Goal: Complete application form

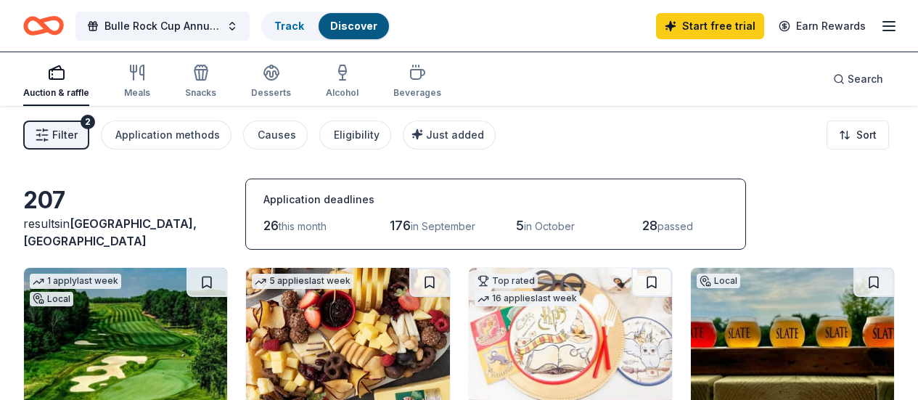
scroll to position [217, 0]
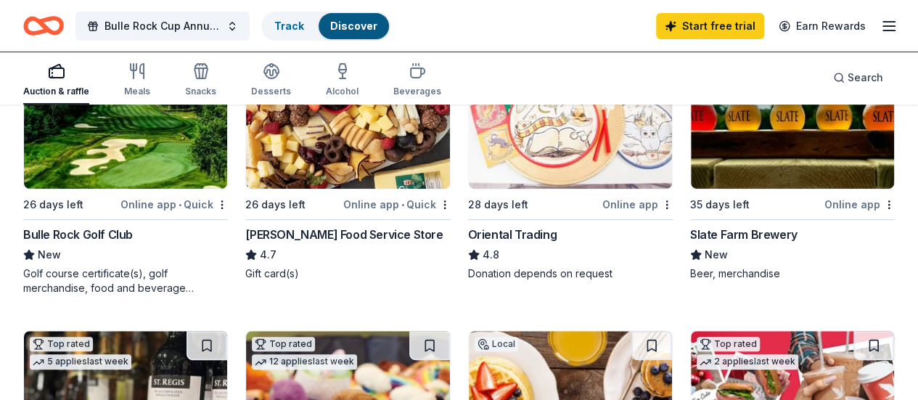
click at [276, 160] on img at bounding box center [347, 120] width 203 height 138
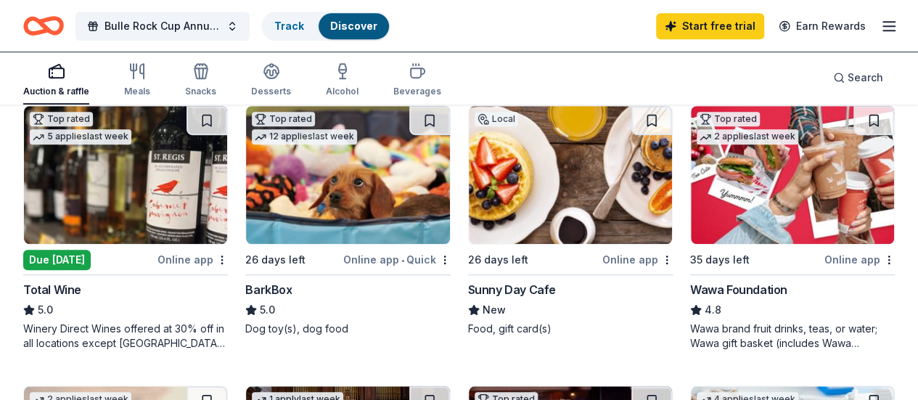
scroll to position [434, 0]
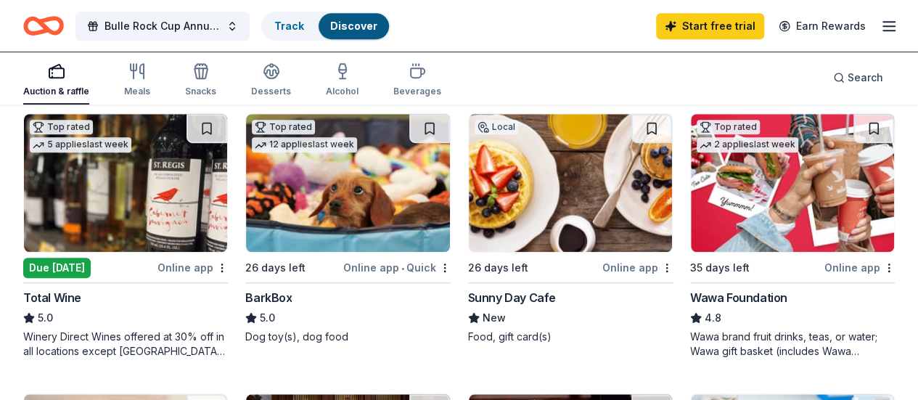
click at [469, 175] on img at bounding box center [570, 183] width 203 height 138
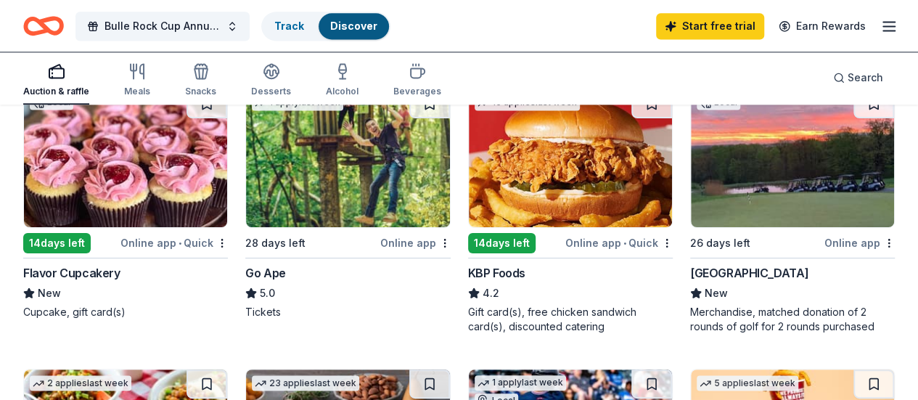
scroll to position [1022, 0]
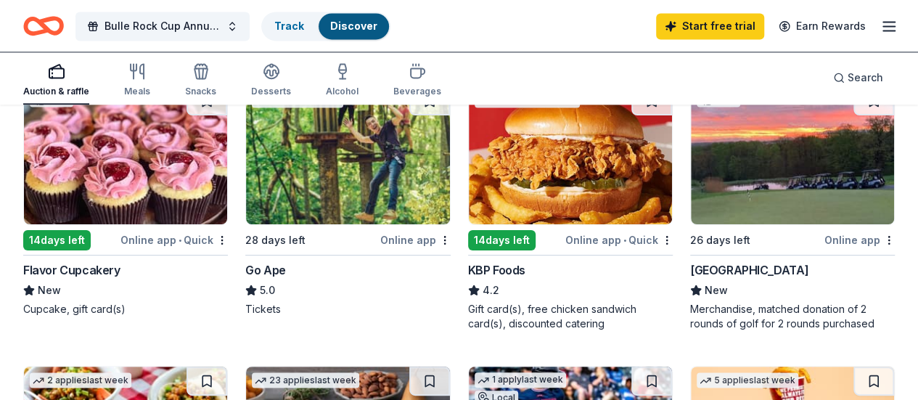
click at [691, 213] on img at bounding box center [792, 155] width 203 height 138
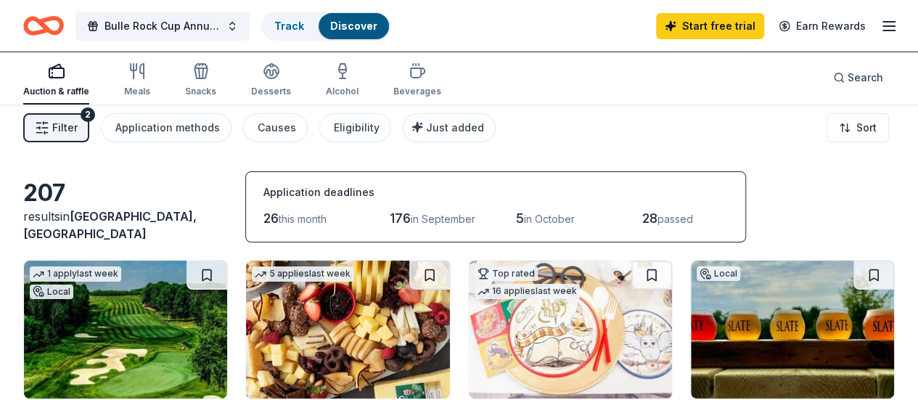
scroll to position [0, 0]
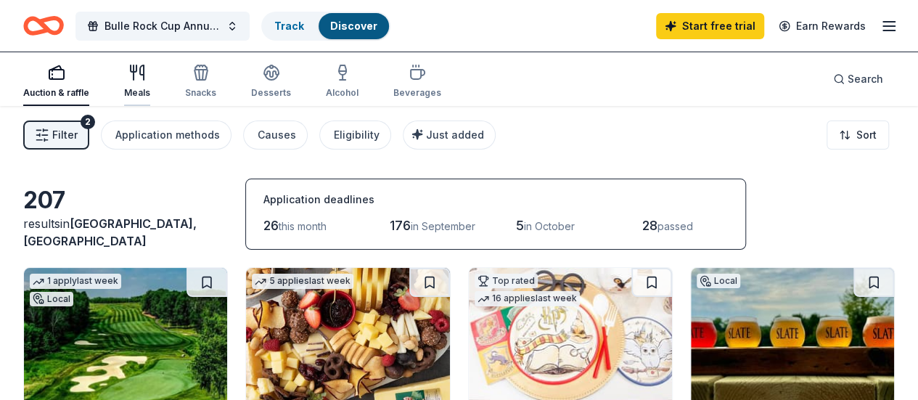
click at [144, 74] on icon "button" at bounding box center [142, 72] width 4 height 15
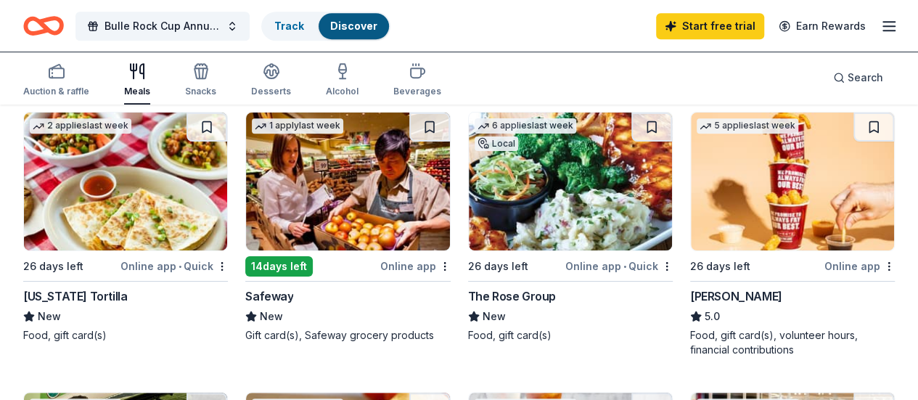
scroll to position [438, 0]
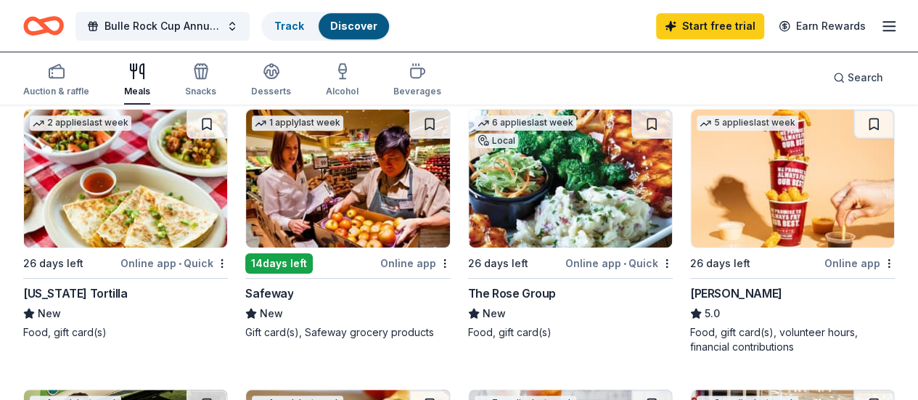
click at [246, 184] on img at bounding box center [347, 179] width 203 height 138
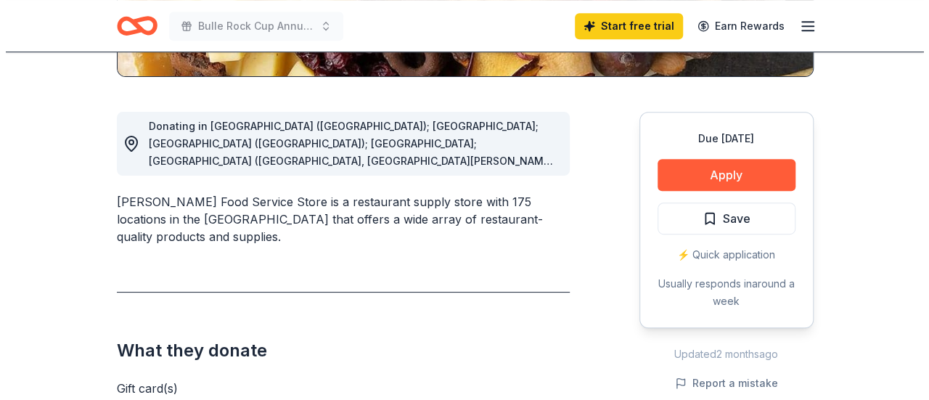
scroll to position [372, 0]
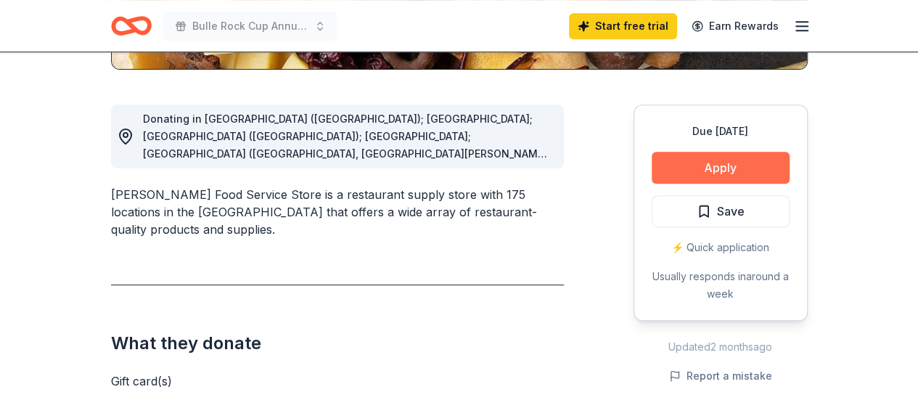
click at [725, 165] on button "Apply" at bounding box center [721, 168] width 138 height 32
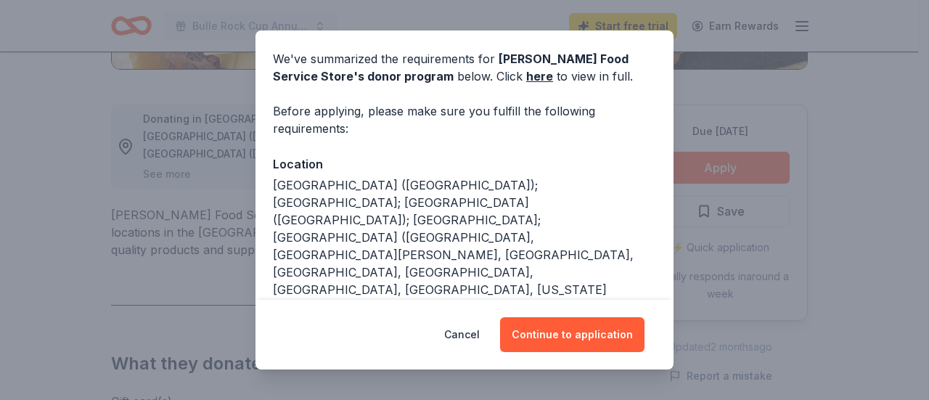
scroll to position [52, 0]
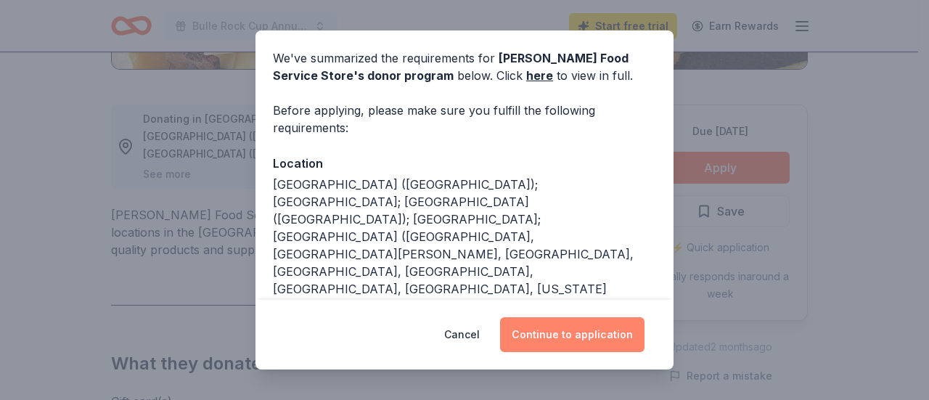
click at [536, 339] on button "Continue to application" at bounding box center [572, 334] width 144 height 35
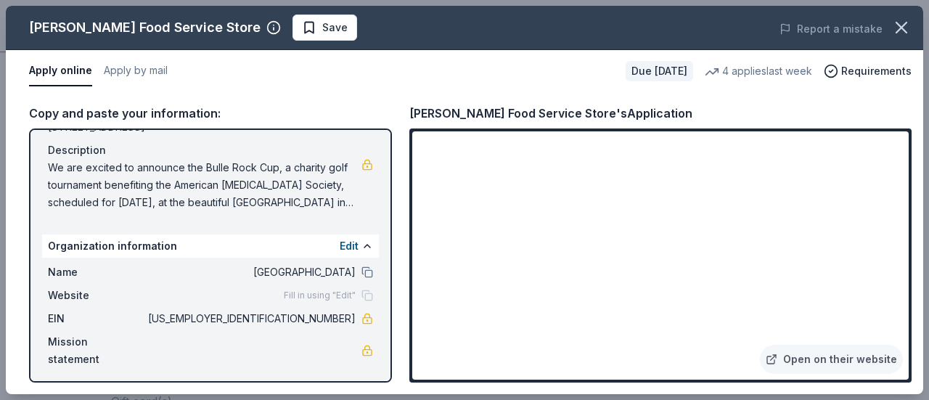
scroll to position [144, 0]
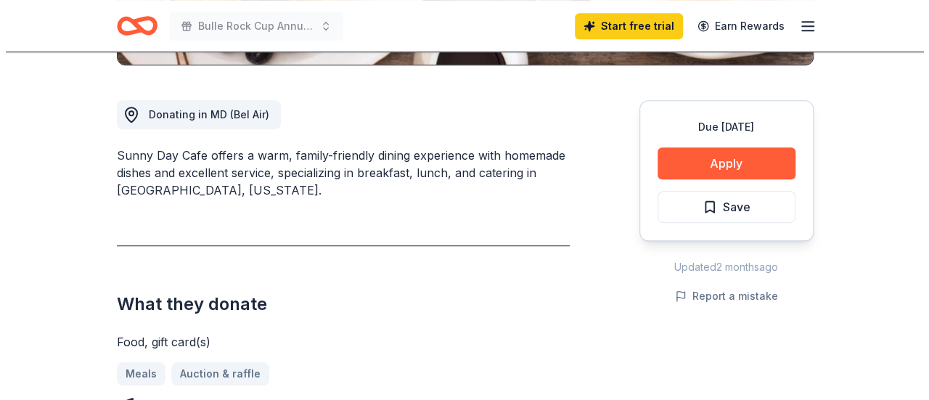
scroll to position [378, 0]
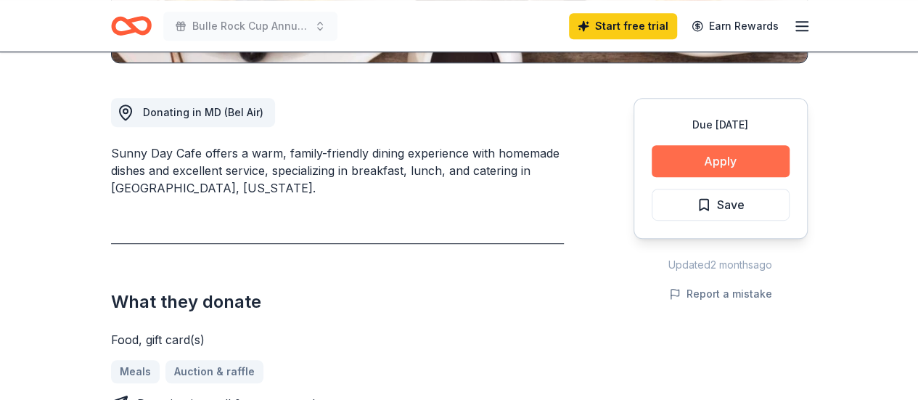
click at [759, 164] on button "Apply" at bounding box center [721, 161] width 138 height 32
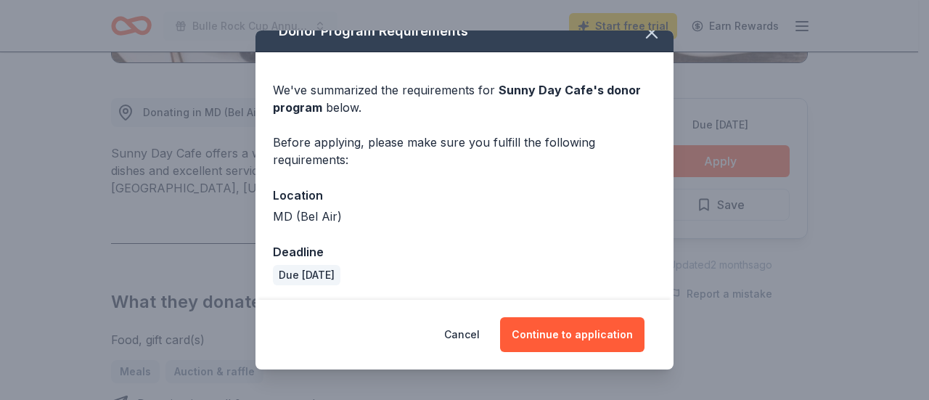
scroll to position [22, 0]
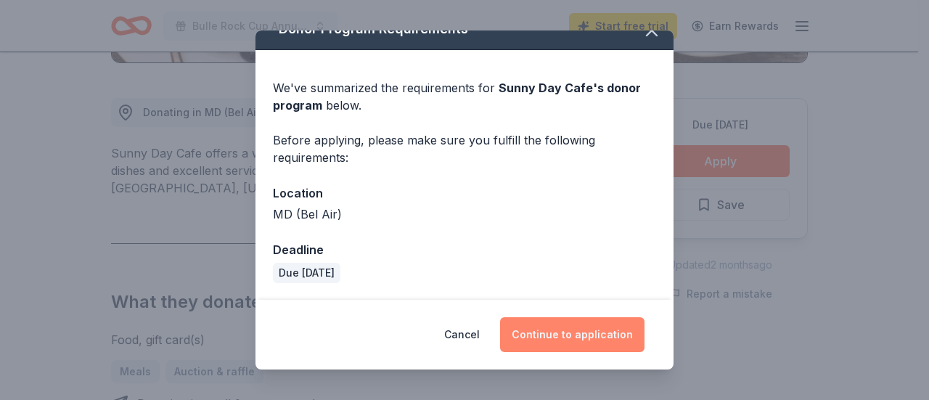
click at [546, 335] on button "Continue to application" at bounding box center [572, 334] width 144 height 35
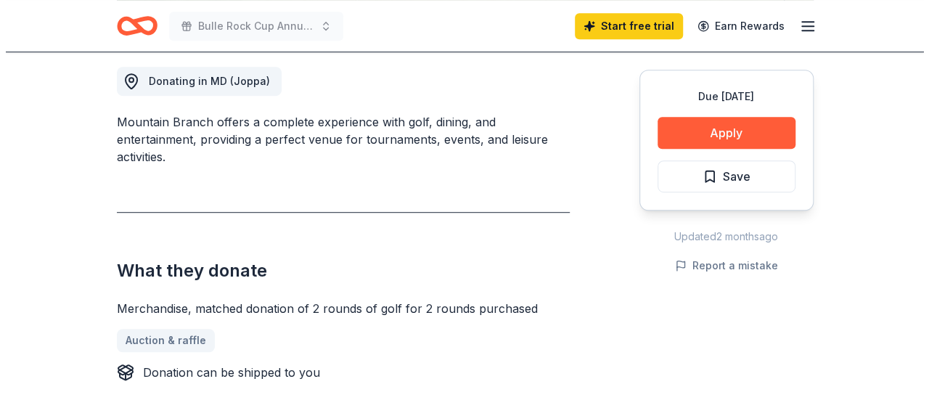
scroll to position [411, 0]
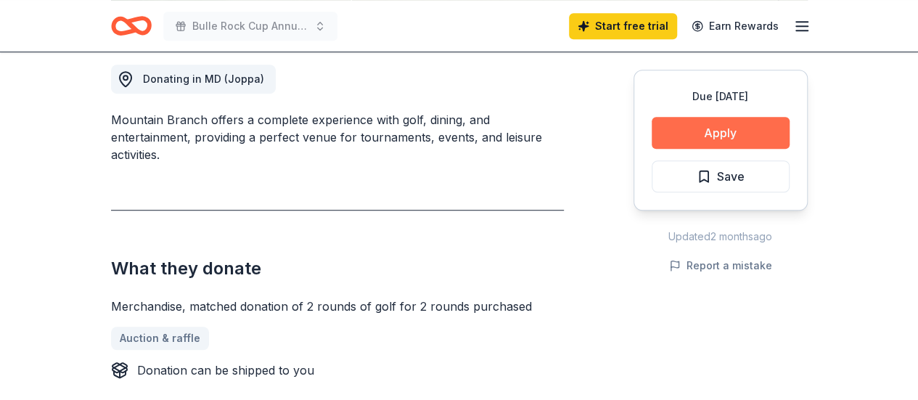
click at [738, 137] on button "Apply" at bounding box center [721, 133] width 138 height 32
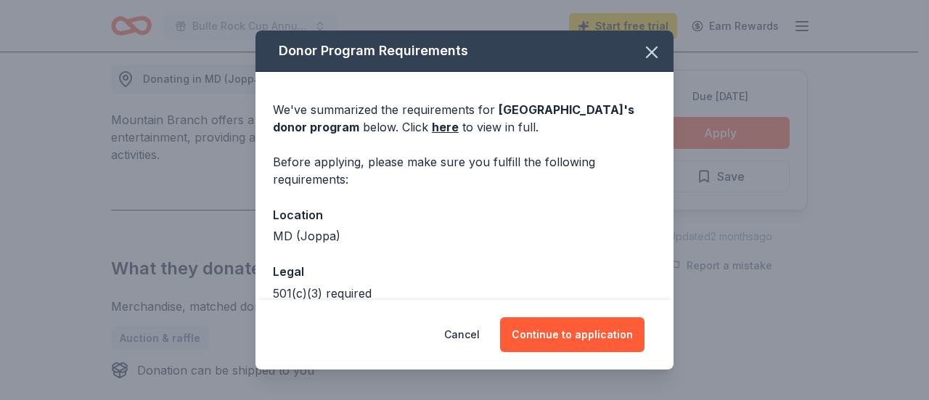
click at [575, 316] on div "Cancel Continue to application" at bounding box center [464, 335] width 418 height 70
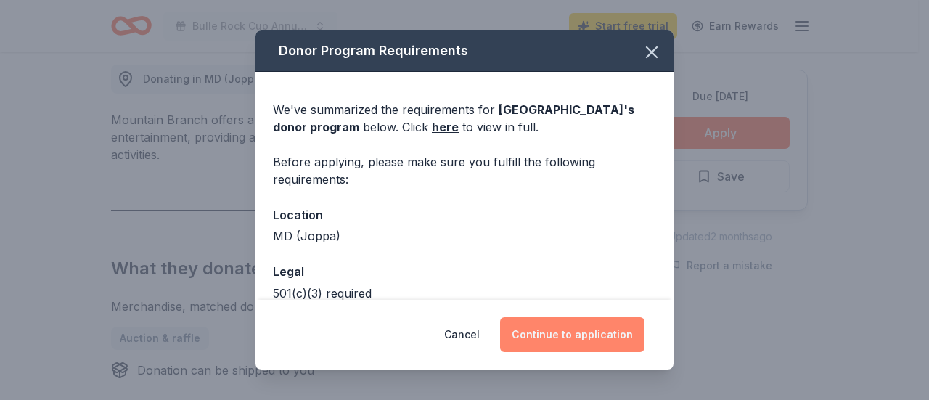
click at [572, 335] on button "Continue to application" at bounding box center [572, 334] width 144 height 35
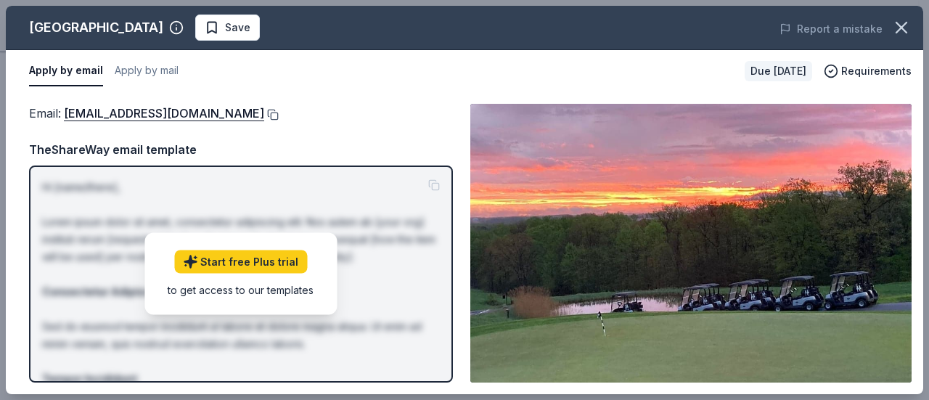
click at [264, 114] on button at bounding box center [271, 115] width 15 height 12
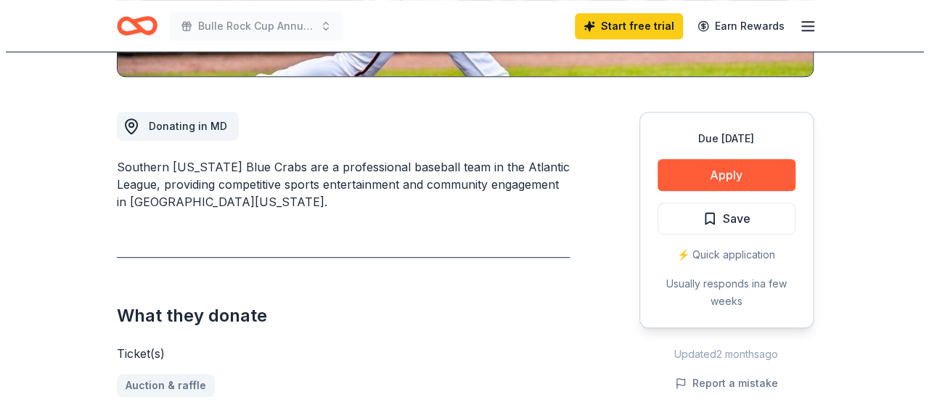
scroll to position [362, 0]
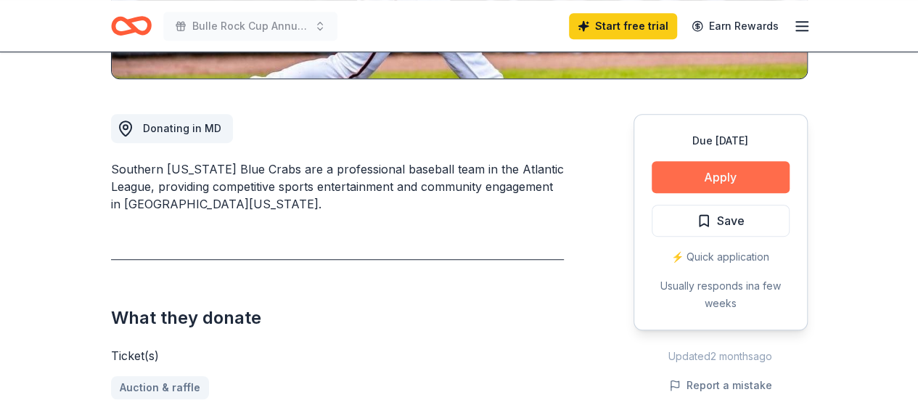
click at [746, 178] on button "Apply" at bounding box center [721, 177] width 138 height 32
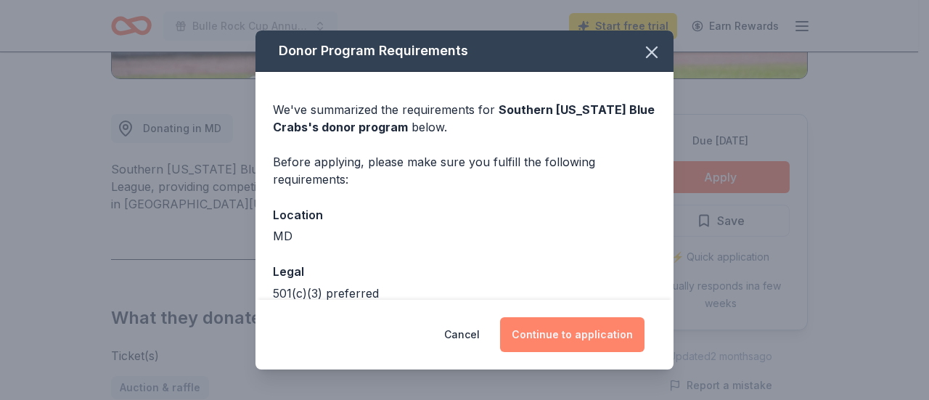
click at [567, 334] on button "Continue to application" at bounding box center [572, 334] width 144 height 35
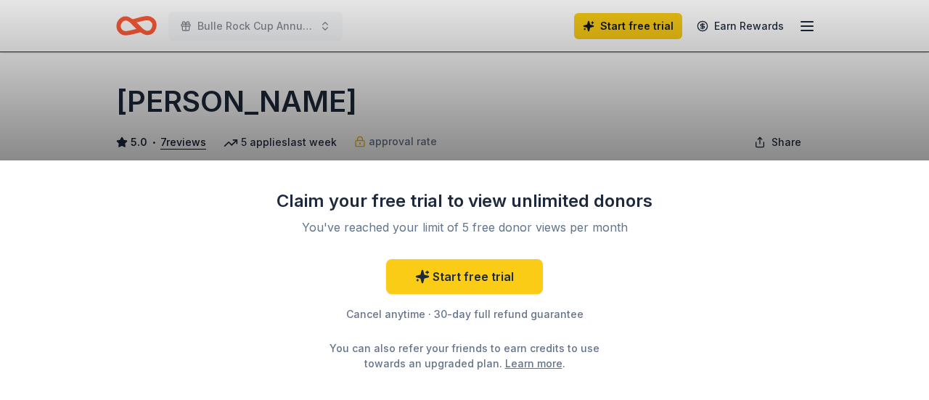
drag, startPoint x: 922, startPoint y: 46, endPoint x: 919, endPoint y: 73, distance: 27.0
click at [917, 73] on html "Bulle Rock Cup Annual Golf Tournament Start free trial Earn Rewards Due [DATE] …" at bounding box center [464, 200] width 929 height 400
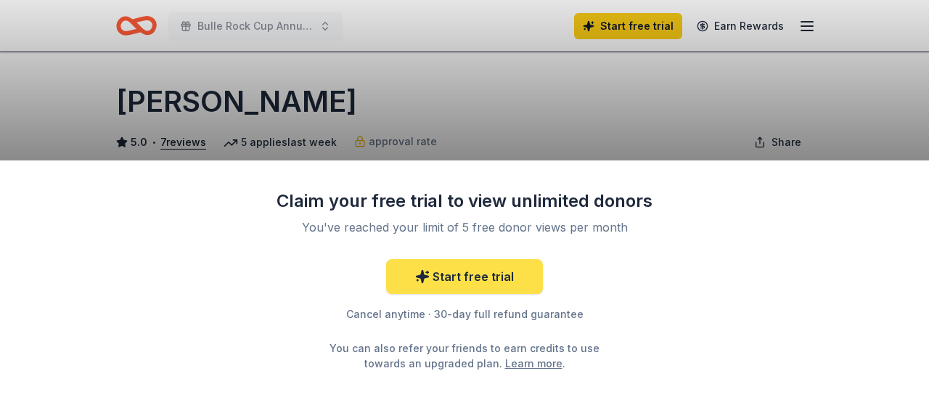
click at [518, 272] on link "Start free trial" at bounding box center [464, 276] width 157 height 35
